Goal: Contribute content

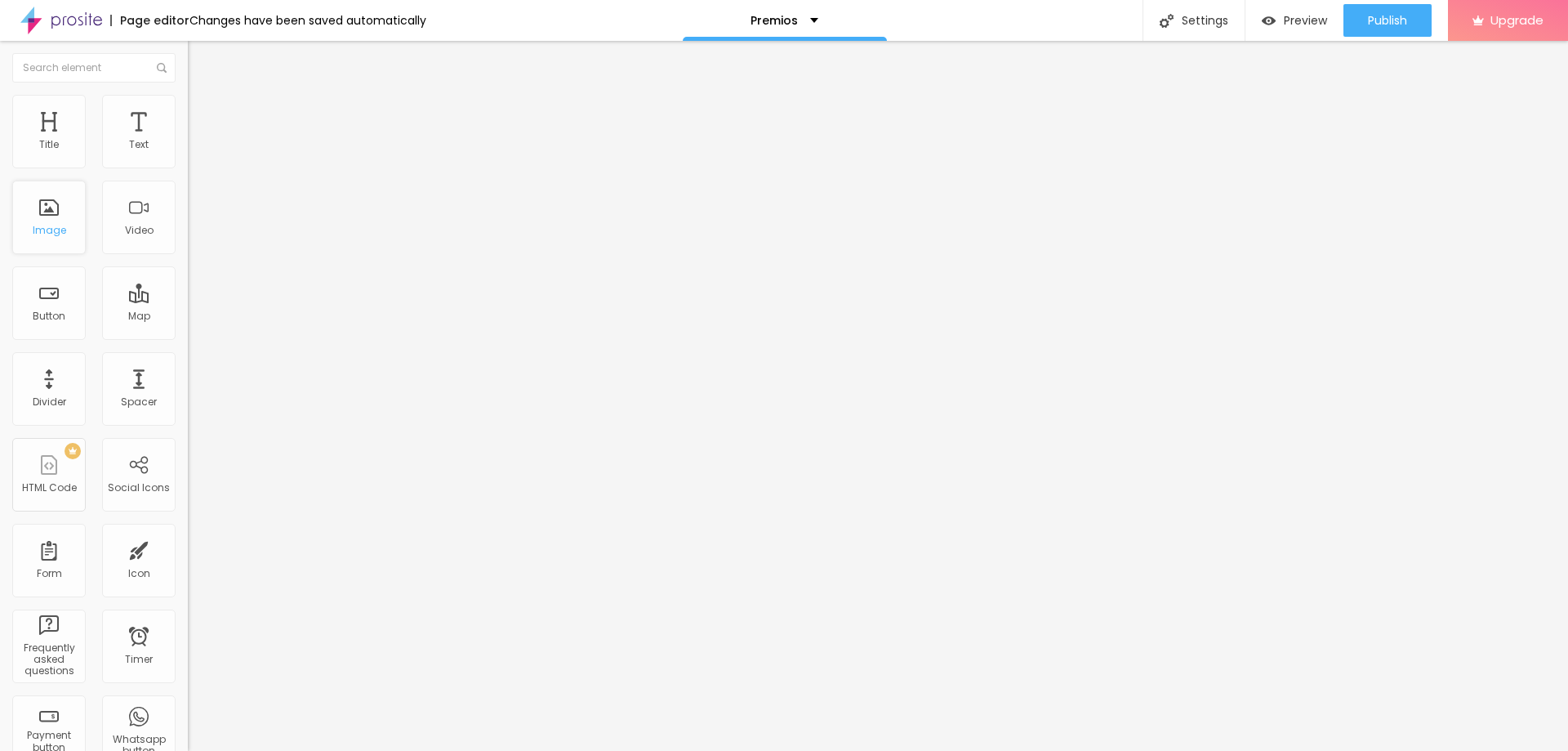
click at [49, 215] on div "Image" at bounding box center [48, 217] width 73 height 73
click at [187, 111] on li "Advanced" at bounding box center [281, 119] width 187 height 16
click at [187, 102] on li "Style" at bounding box center [281, 103] width 187 height 16
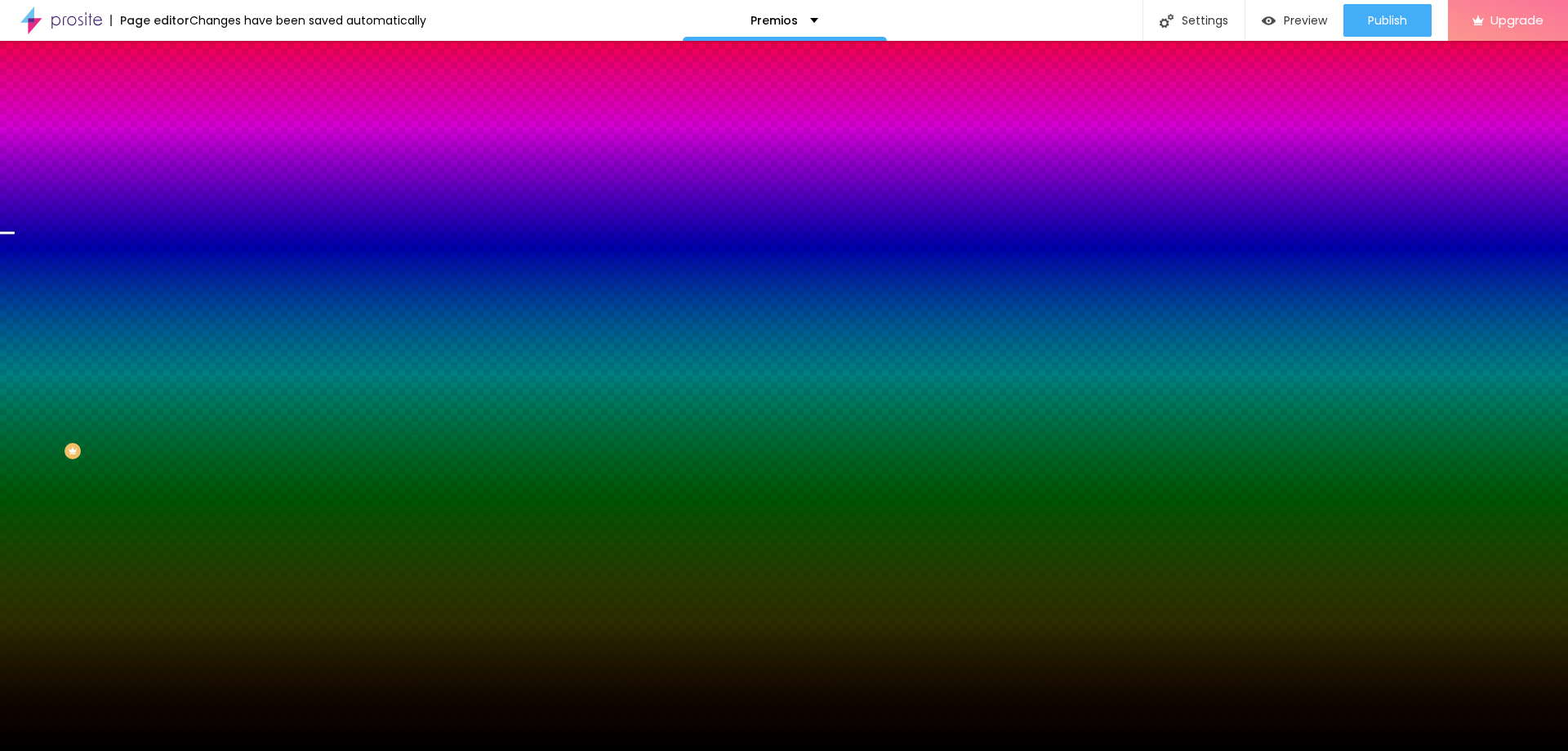
click at [187, 95] on li "Content" at bounding box center [281, 87] width 187 height 16
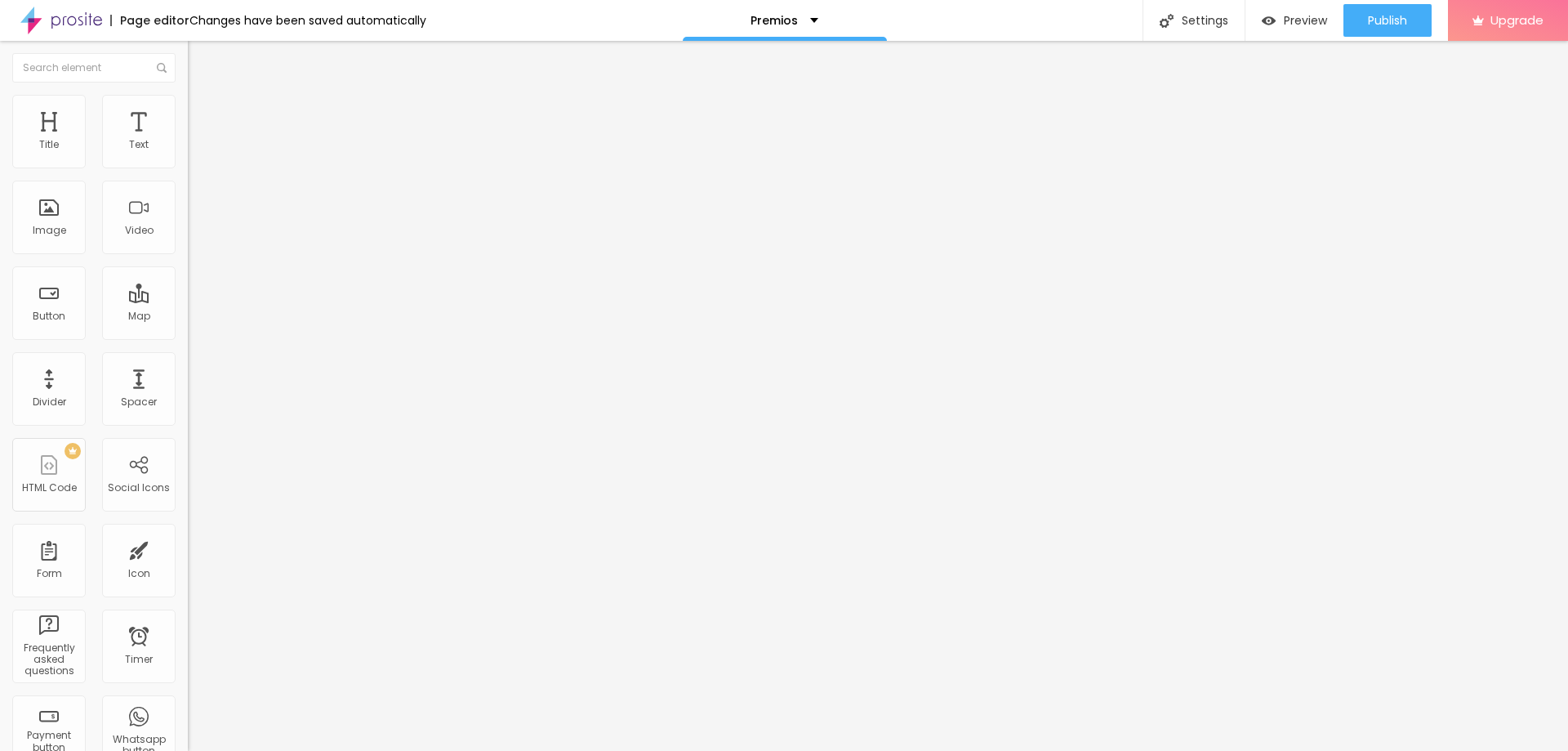
click at [187, 101] on li "Style" at bounding box center [281, 103] width 187 height 16
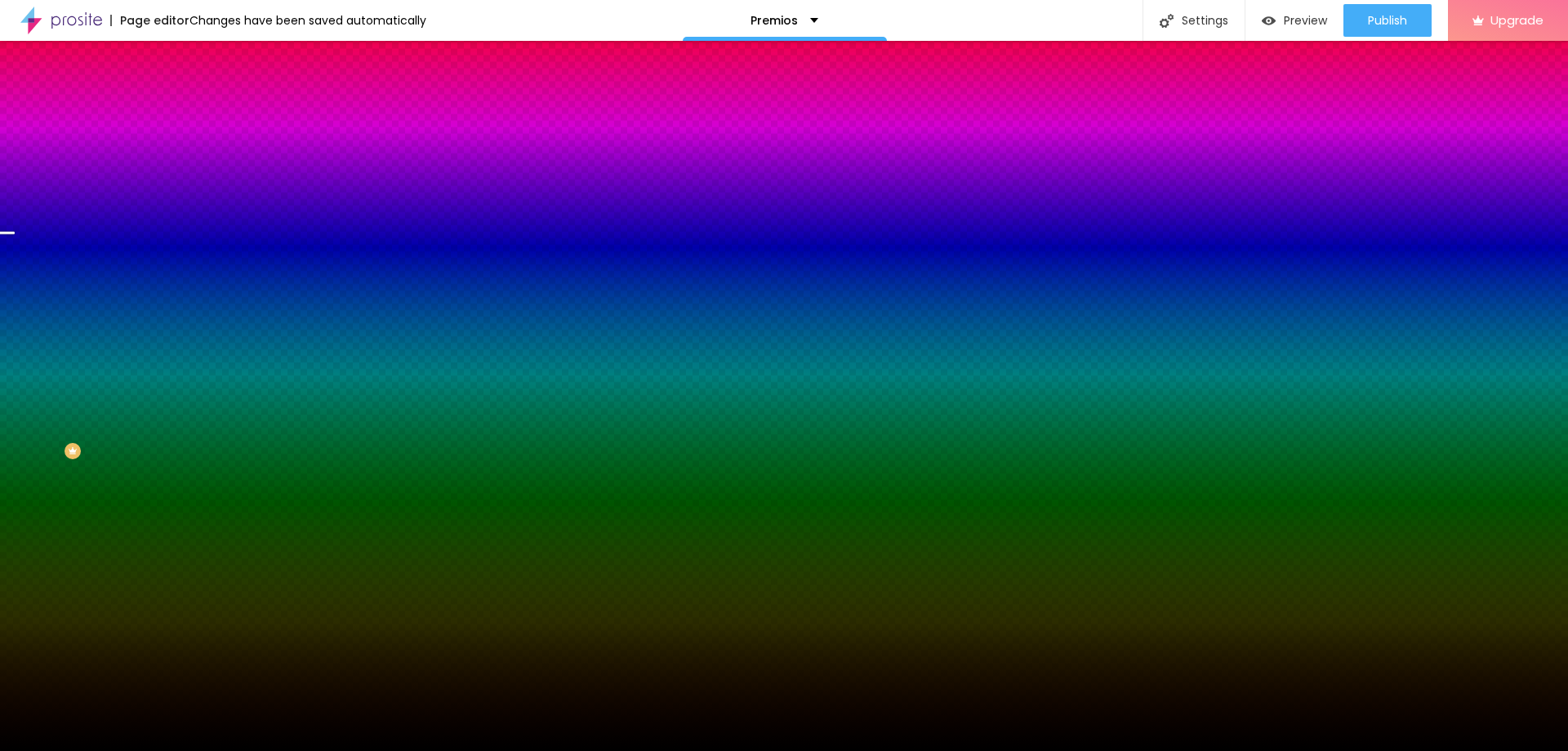
click at [187, 150] on span "Change image" at bounding box center [231, 143] width 88 height 14
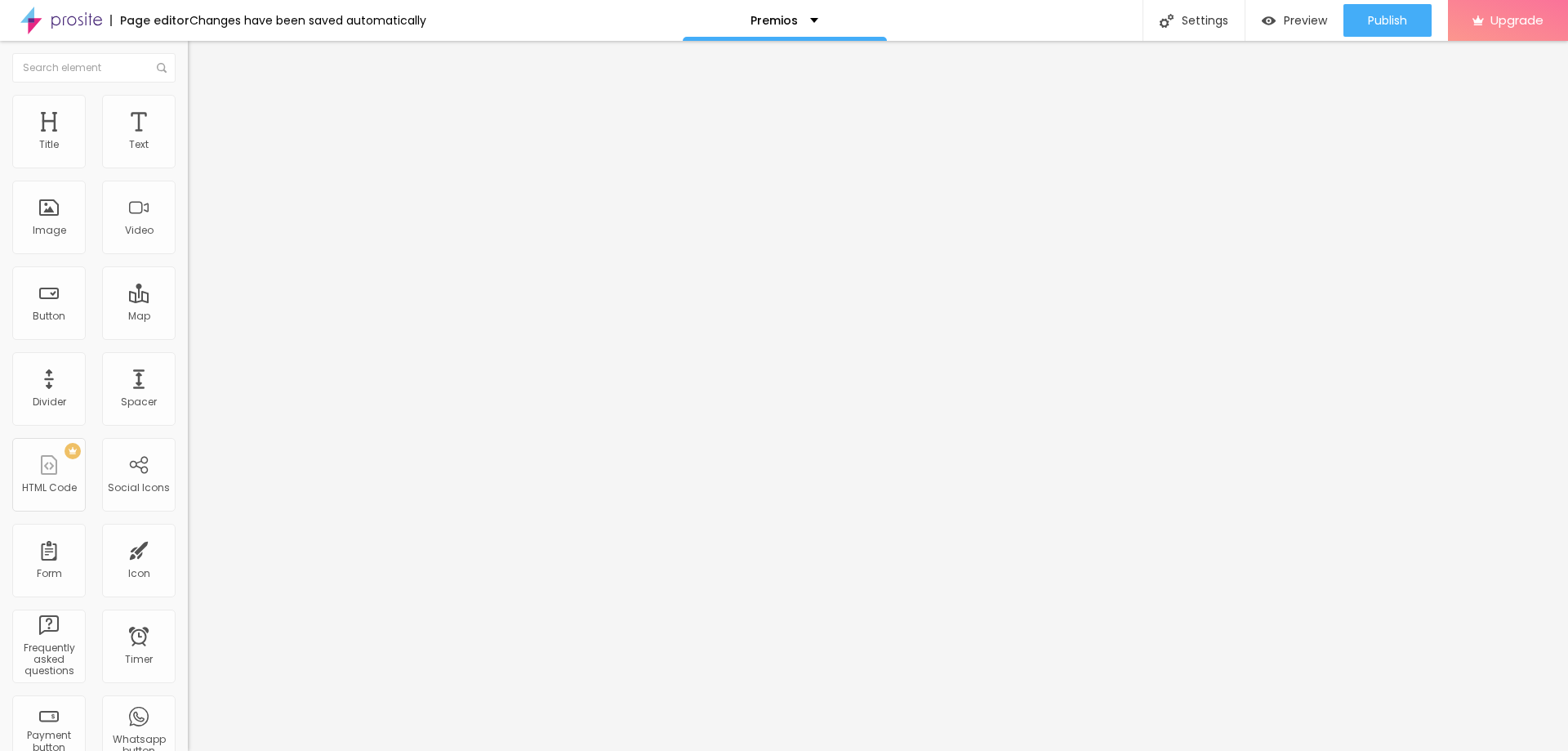
click at [187, 141] on span "Change image" at bounding box center [231, 133] width 88 height 14
click at [1290, 17] on span "Preview" at bounding box center [1305, 20] width 43 height 13
click at [187, 90] on ul "Content Style Advanced" at bounding box center [281, 103] width 187 height 49
click at [187, 102] on img at bounding box center [195, 102] width 15 height 15
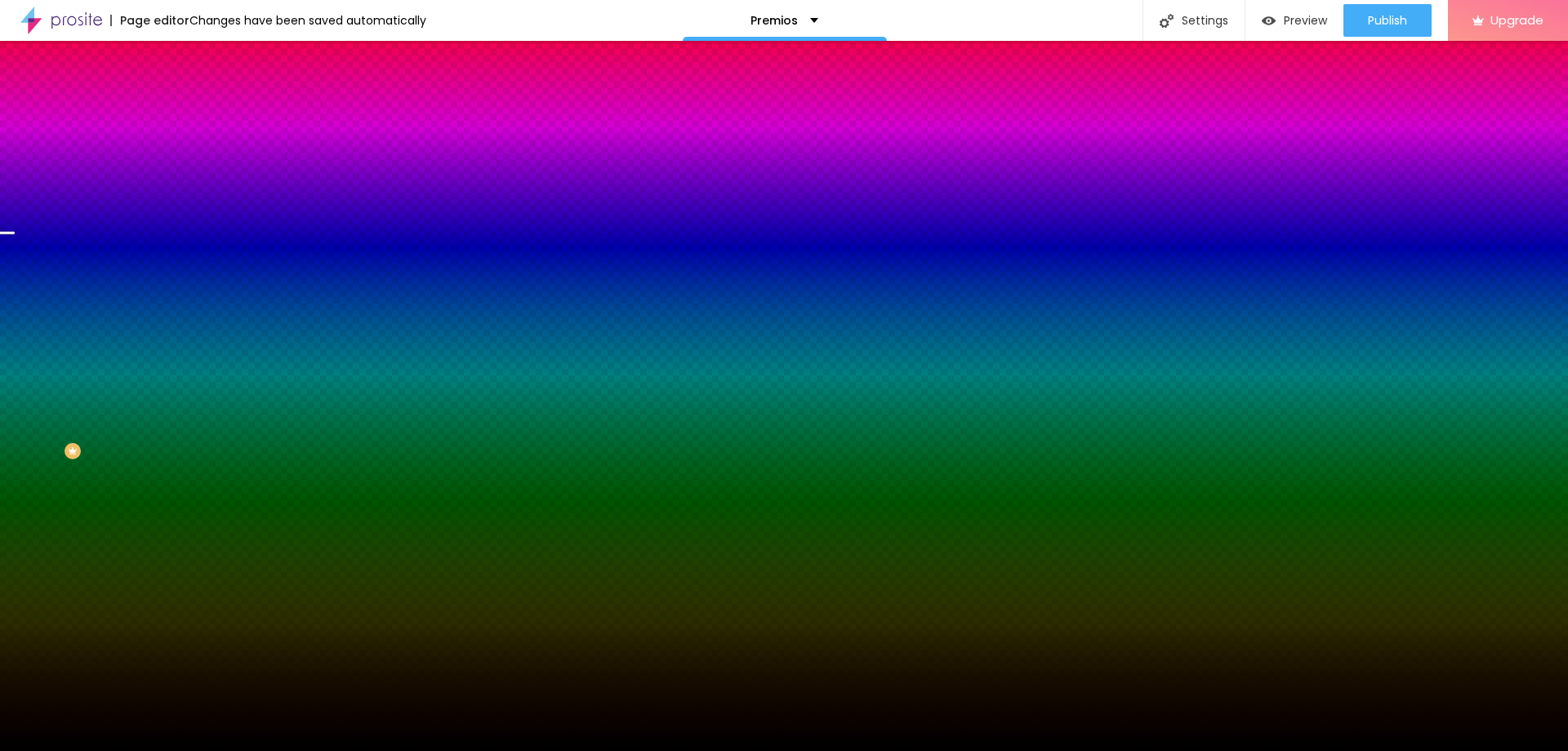
click at [187, 150] on span "Change image" at bounding box center [231, 143] width 88 height 14
